Goal: Complete application form

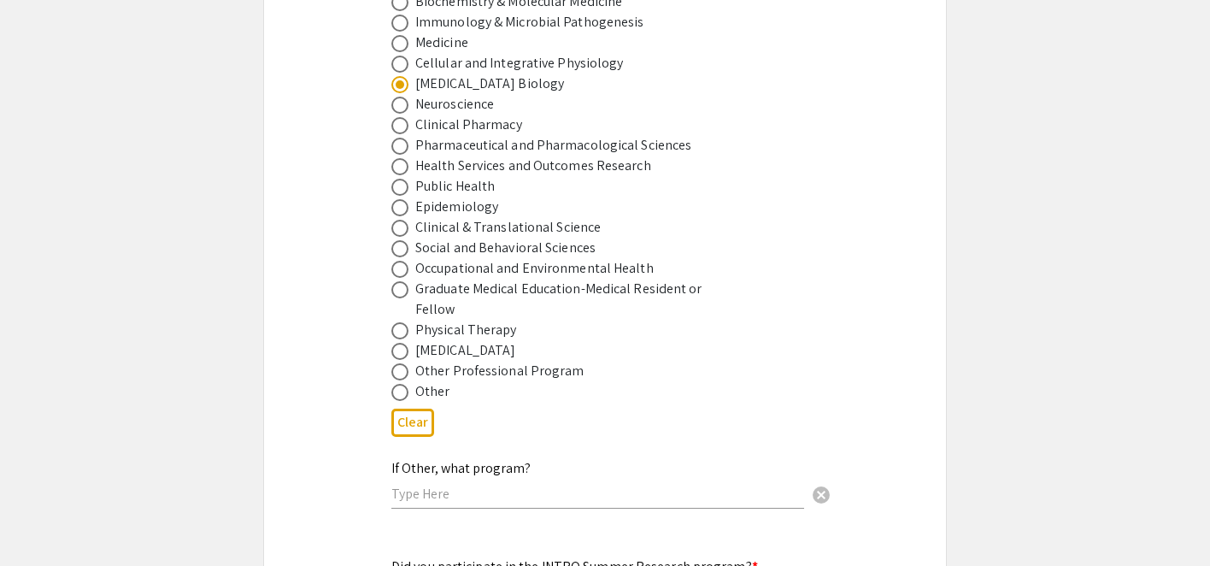
scroll to position [1287, 0]
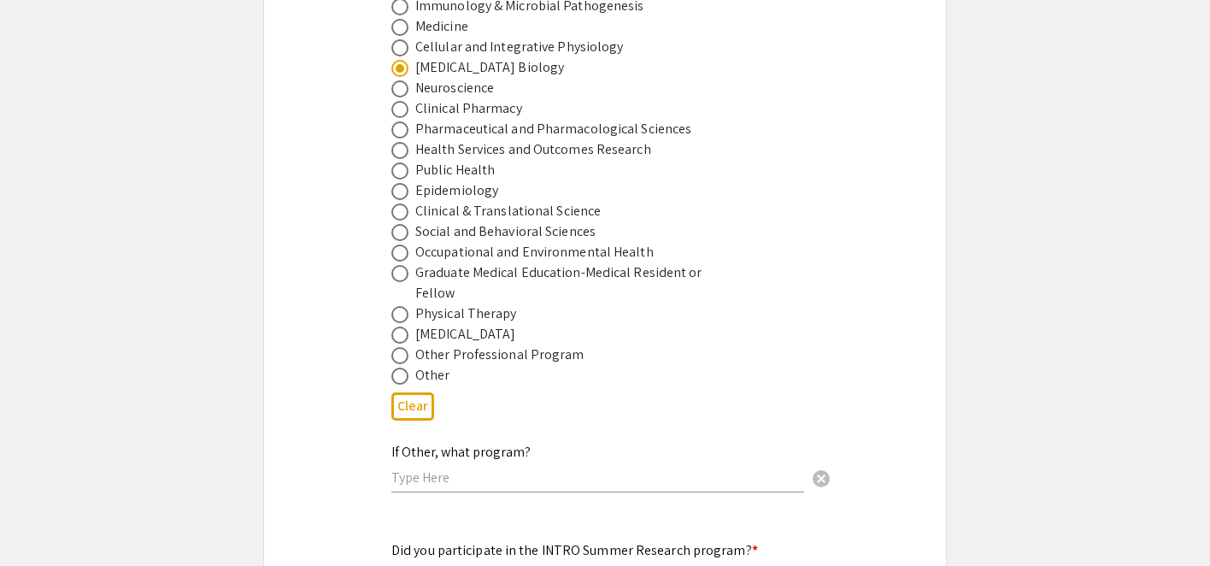
click at [400, 368] on span at bounding box center [399, 376] width 17 height 17
click at [400, 368] on input "radio" at bounding box center [399, 376] width 17 height 17
radio input "true"
click at [426, 468] on input "text" at bounding box center [597, 477] width 413 height 18
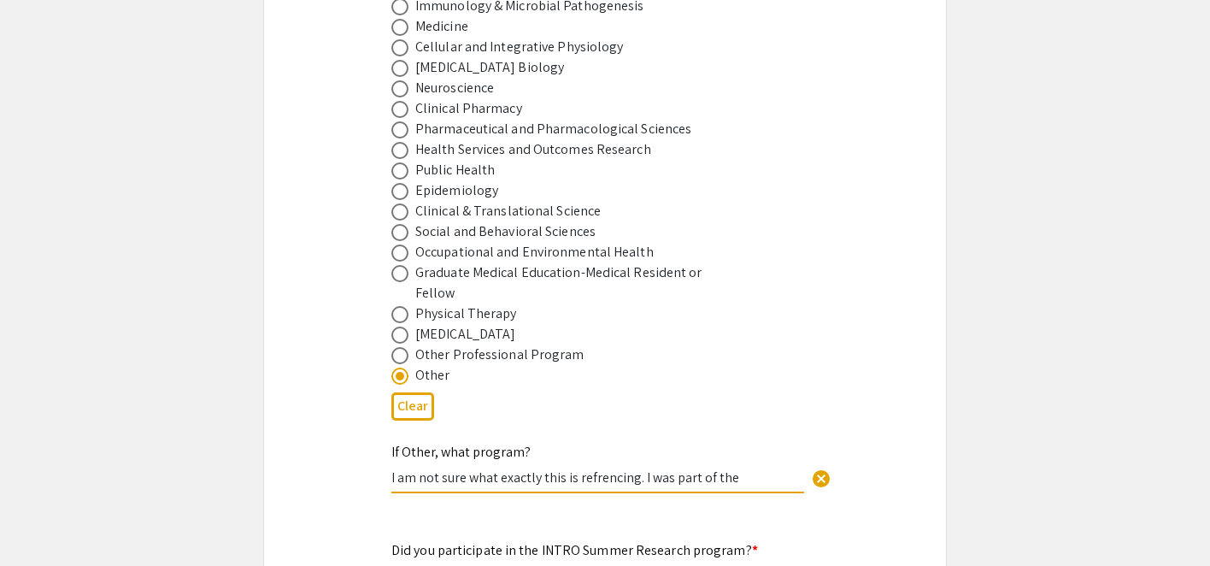
click at [598, 468] on input "I am not sure what exactly this is refrencing. I was part of the" at bounding box center [597, 477] width 413 height 18
click at [744, 468] on input "I am not sure what exactly this is referencing. I was part of the" at bounding box center [597, 477] width 413 height 18
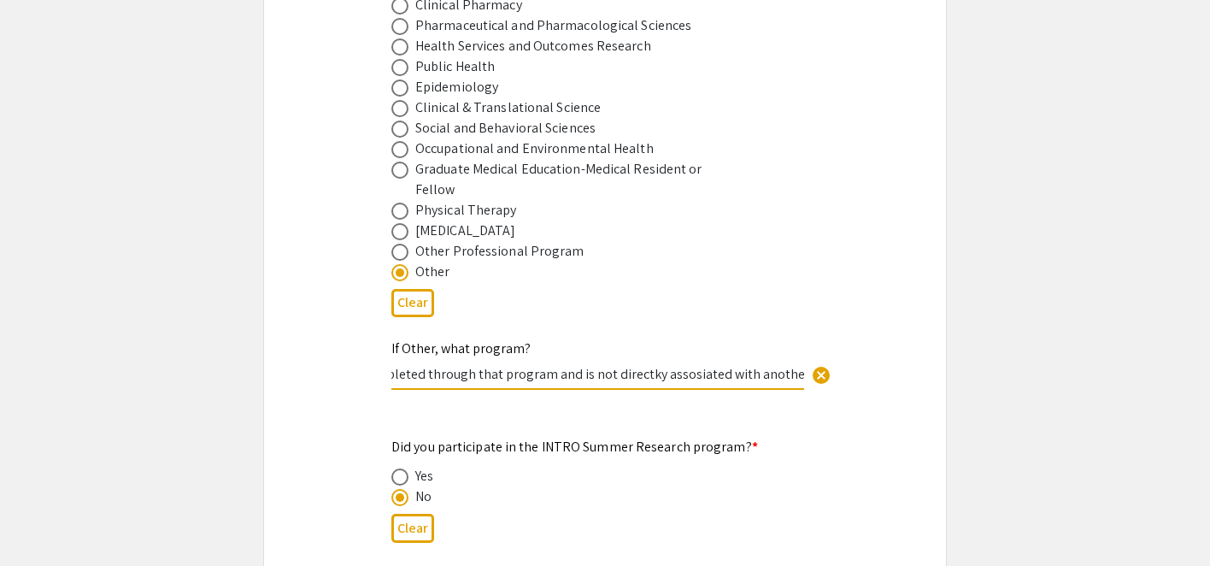
scroll to position [0, 752]
click at [585, 365] on input "I am not sure what exactly this is referencing. I was part of the WV-INBRE summ…" at bounding box center [597, 374] width 413 height 18
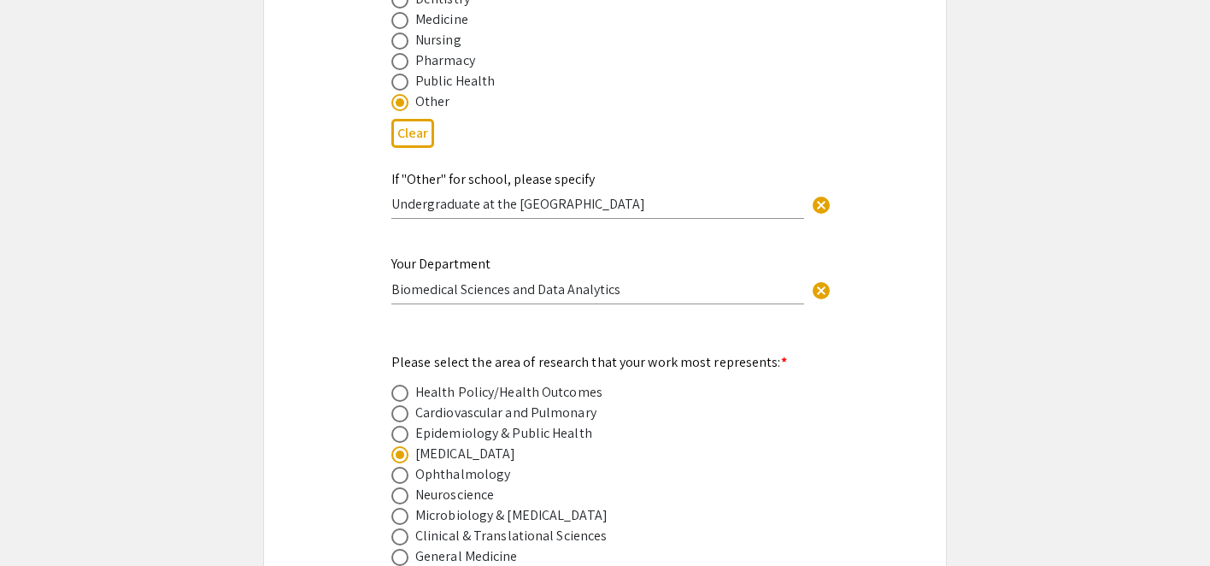
scroll to position [2027, 0]
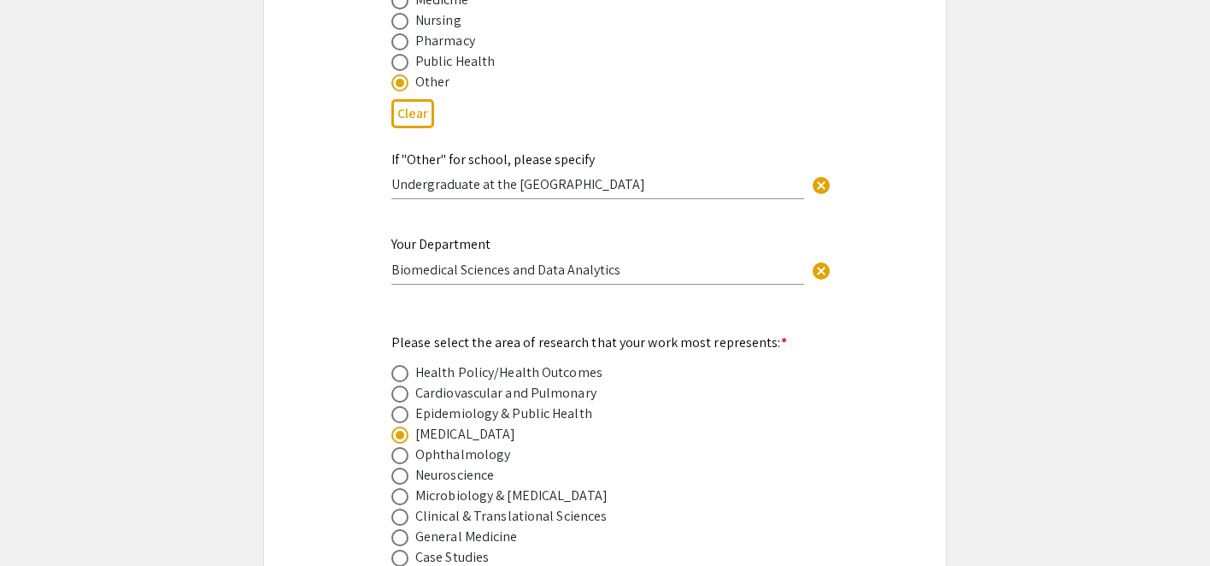
type input "I am not sure what exactly this is referencing. I was part of the WV-INBRE summ…"
click at [646, 261] on input "Biomedical Sciences and Data Analytics" at bounding box center [597, 270] width 413 height 18
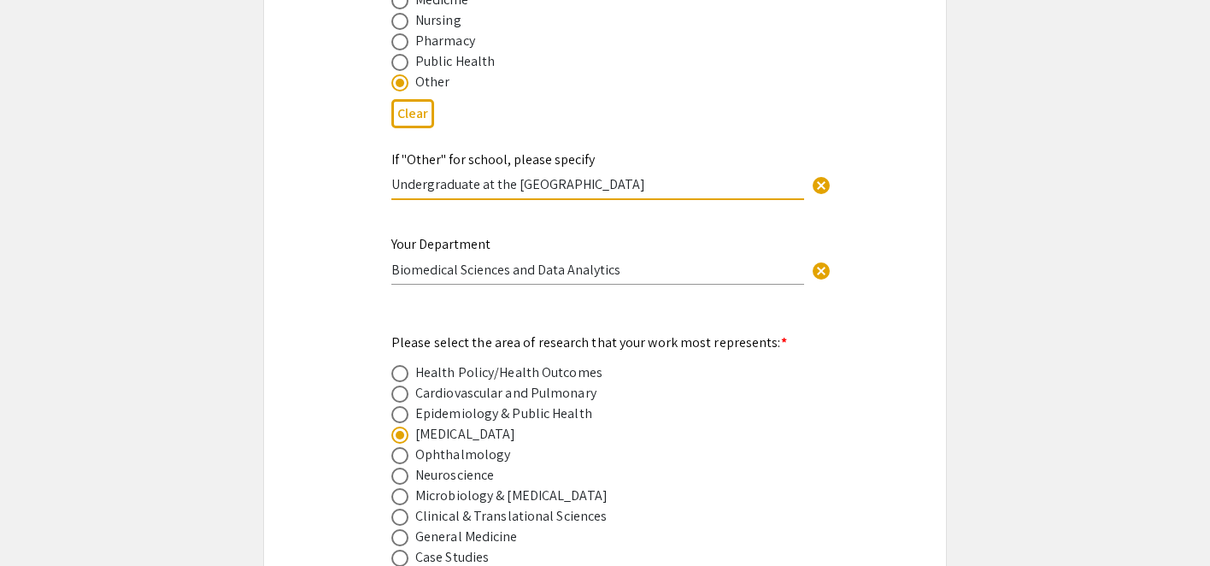
click at [676, 175] on input "Undergraduate at the [GEOGRAPHIC_DATA]" at bounding box center [597, 184] width 413 height 18
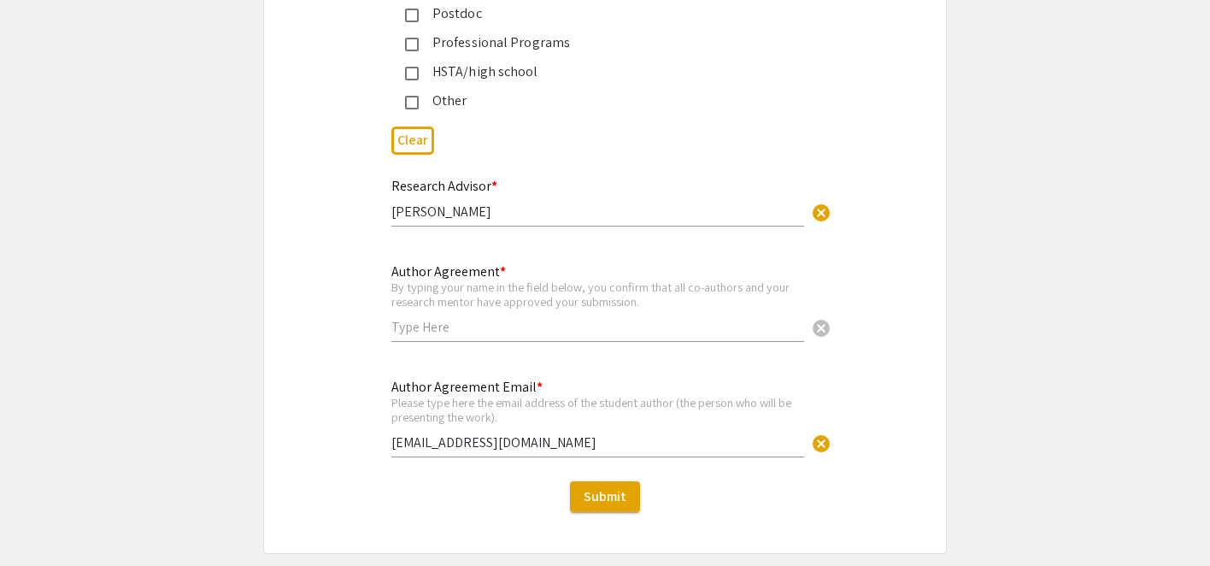
scroll to position [4265, 0]
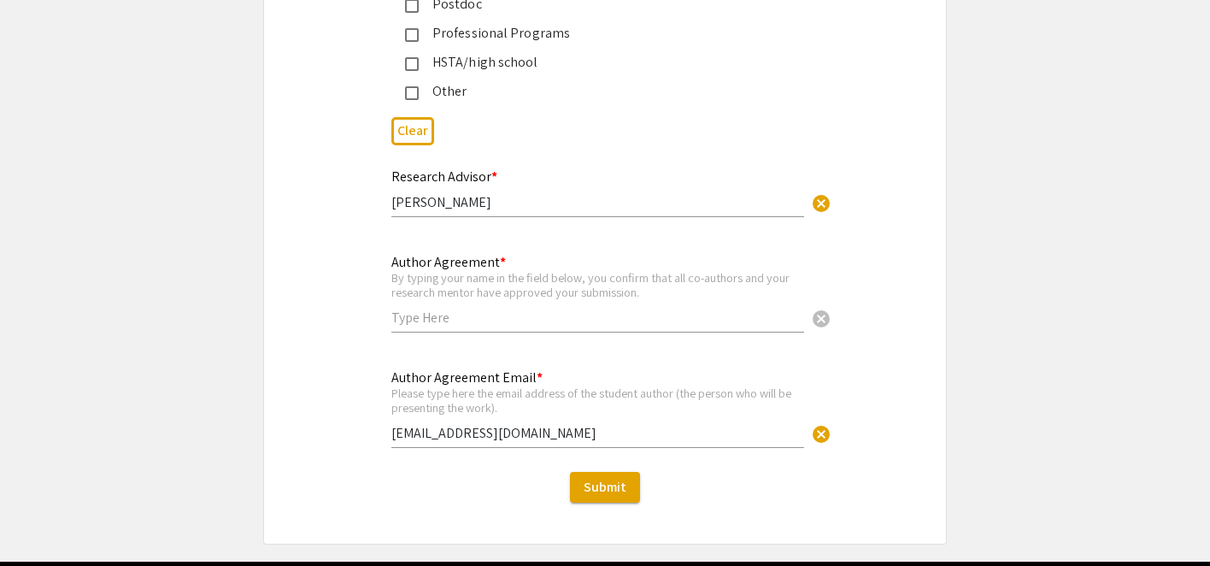
click at [432, 309] on input "text" at bounding box center [597, 318] width 413 height 18
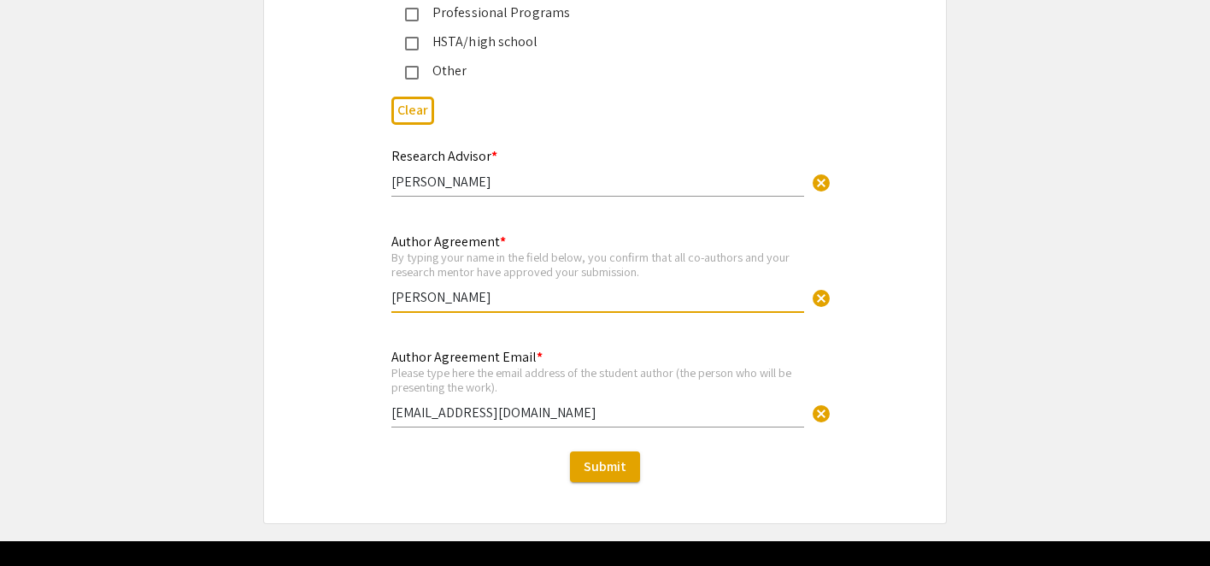
scroll to position [4318, 0]
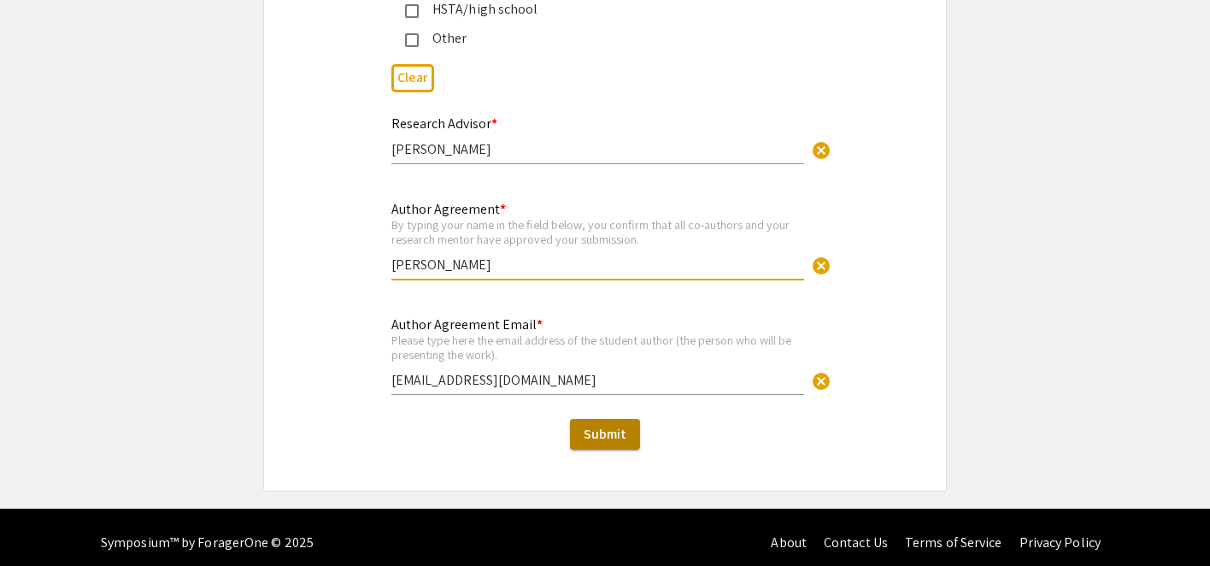
type input "[PERSON_NAME]"
click at [595, 425] on span "Submit" at bounding box center [605, 434] width 43 height 18
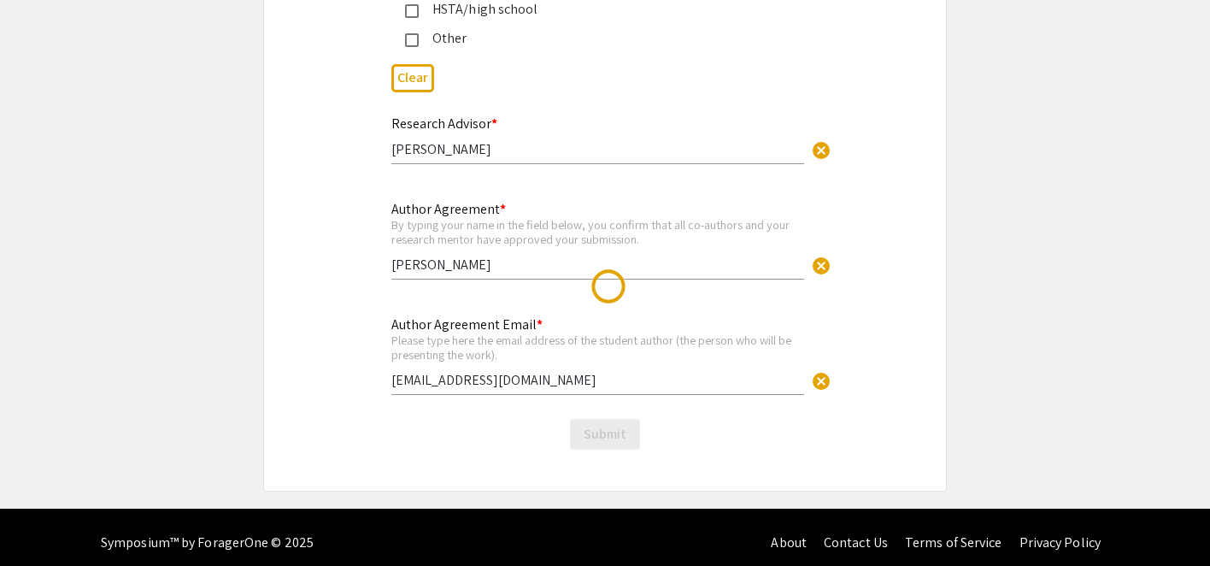
scroll to position [0, 0]
